Goal: Find specific page/section: Find specific page/section

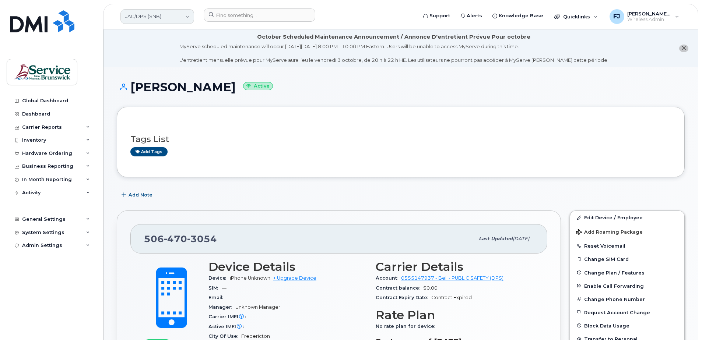
scroll to position [626, 0]
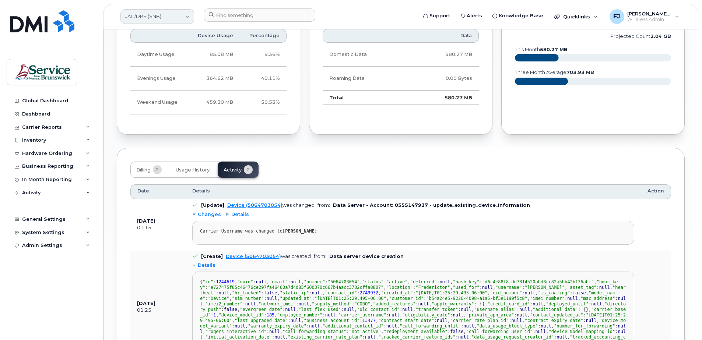
click at [174, 14] on link "JAG/DPS (SNB)" at bounding box center [157, 16] width 74 height 15
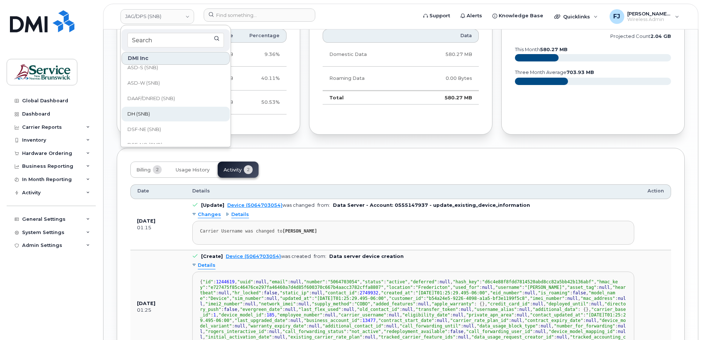
scroll to position [74, 0]
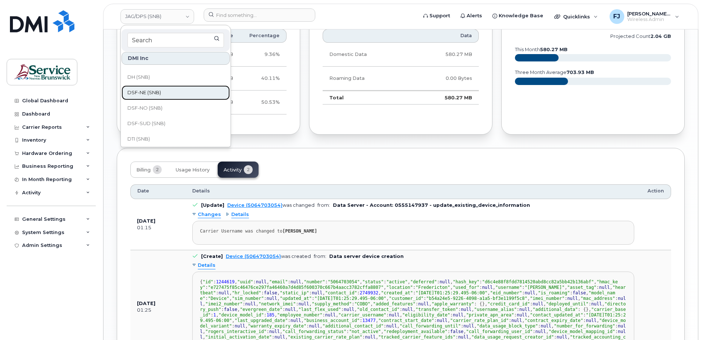
click at [158, 93] on span "DSF-NE (SNB)" at bounding box center [143, 92] width 33 height 7
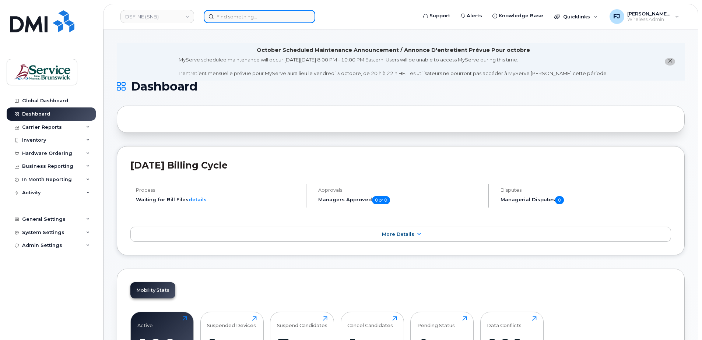
click at [239, 15] on input at bounding box center [260, 16] width 112 height 13
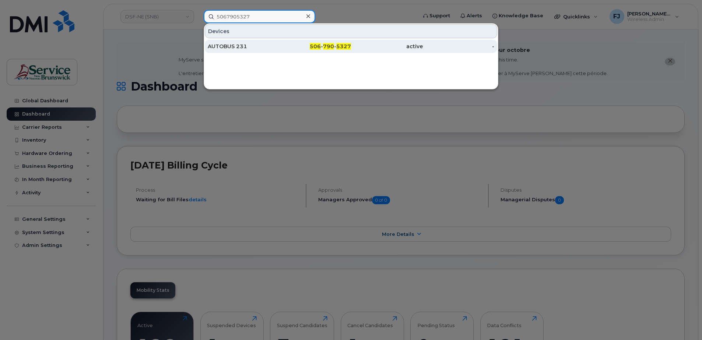
type input "5067905327"
click at [239, 48] on div "AUTOBUS 231" at bounding box center [244, 46] width 72 height 7
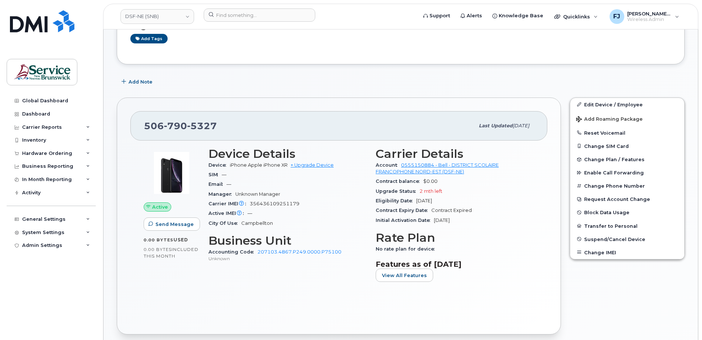
scroll to position [184, 0]
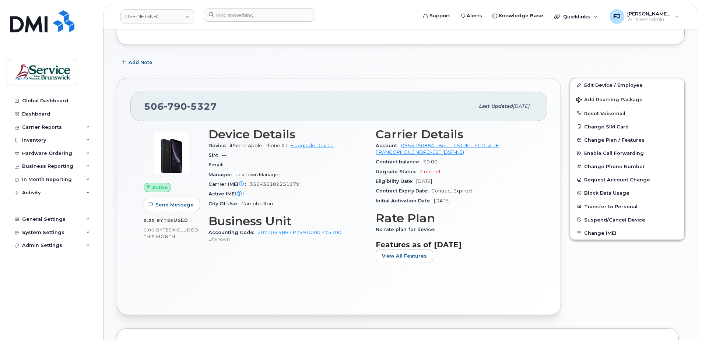
click at [403, 303] on div "506 790 5327 Last updated Sep 17, 2025 Active Send Message 0.00 Bytes  used 0.0…" at bounding box center [339, 196] width 444 height 237
